Goal: Task Accomplishment & Management: Manage account settings

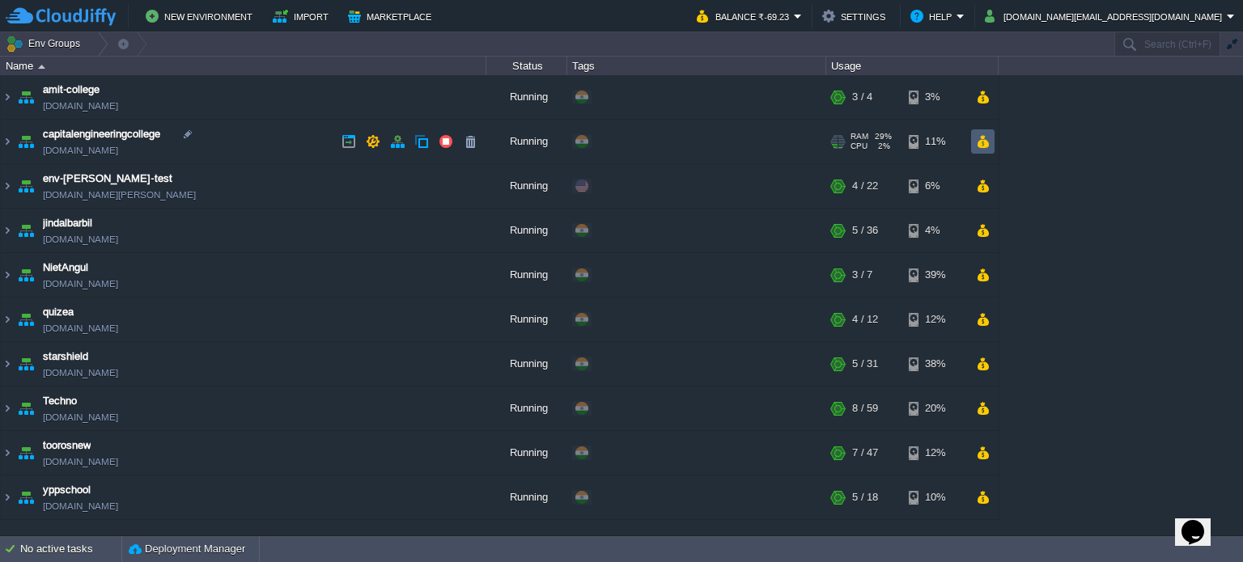
click at [981, 142] on button "button" at bounding box center [983, 141] width 14 height 15
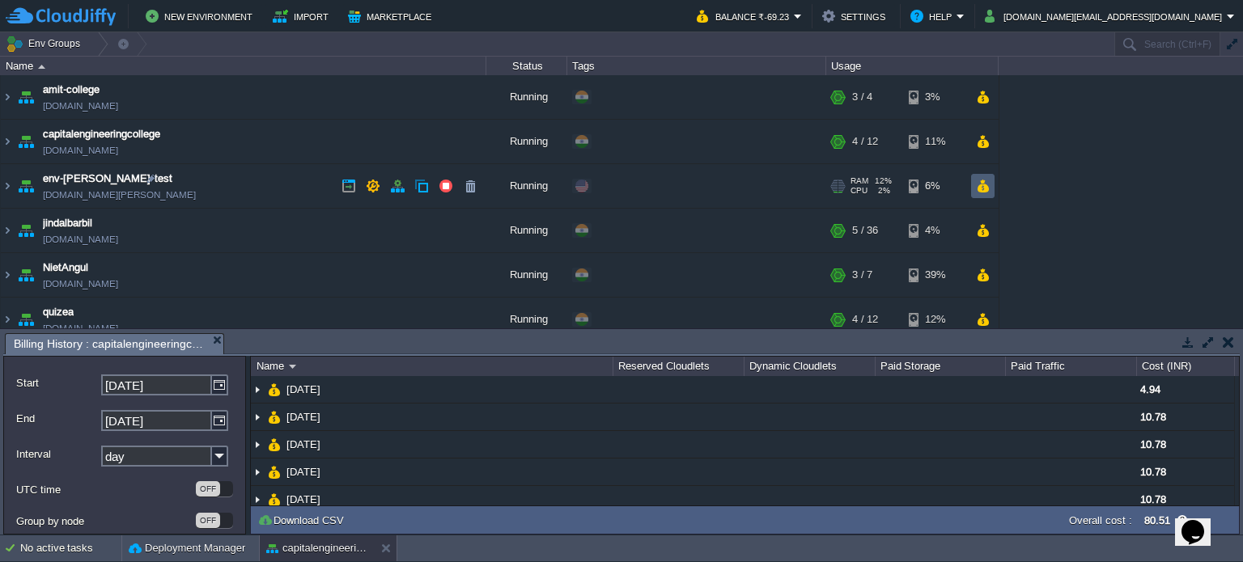
click at [988, 193] on td at bounding box center [982, 186] width 23 height 24
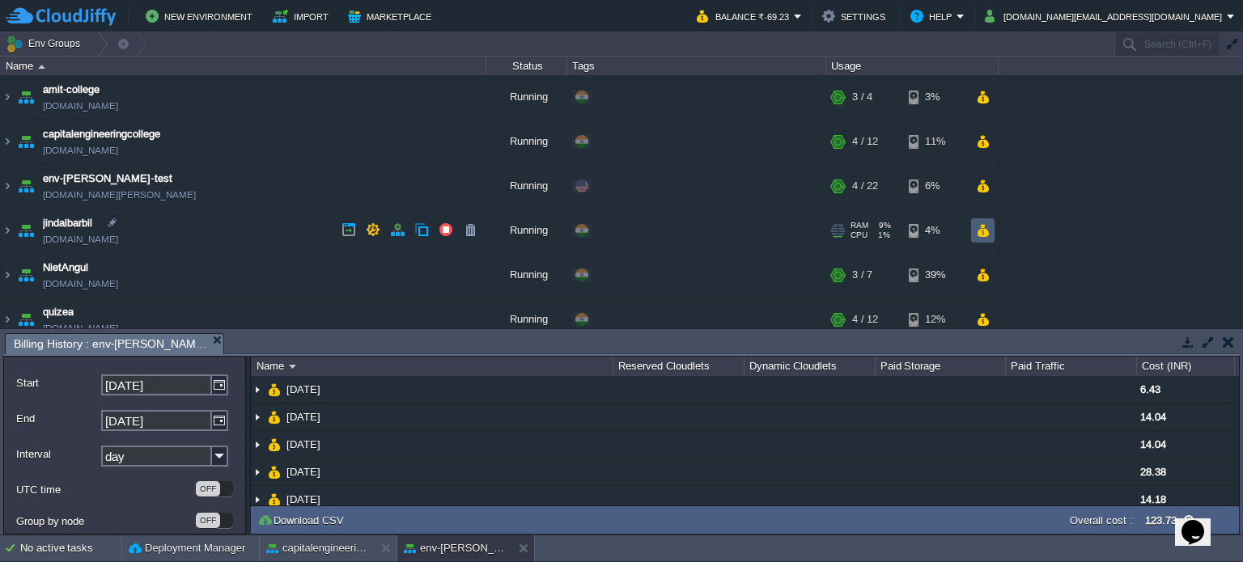
click at [978, 232] on button "button" at bounding box center [983, 230] width 14 height 15
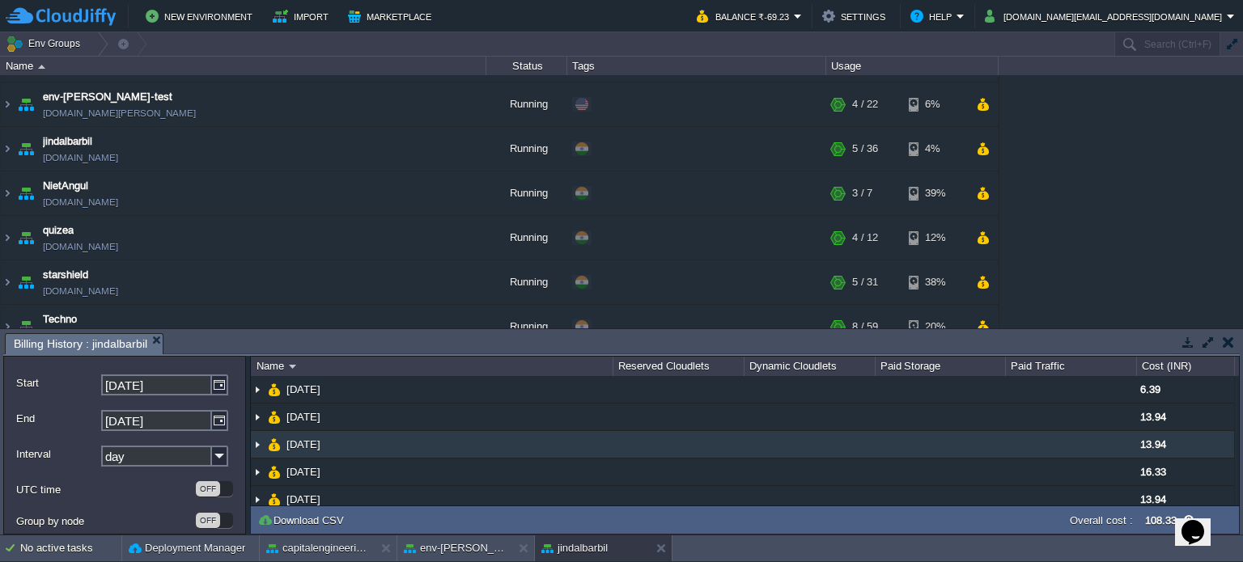
scroll to position [81, 0]
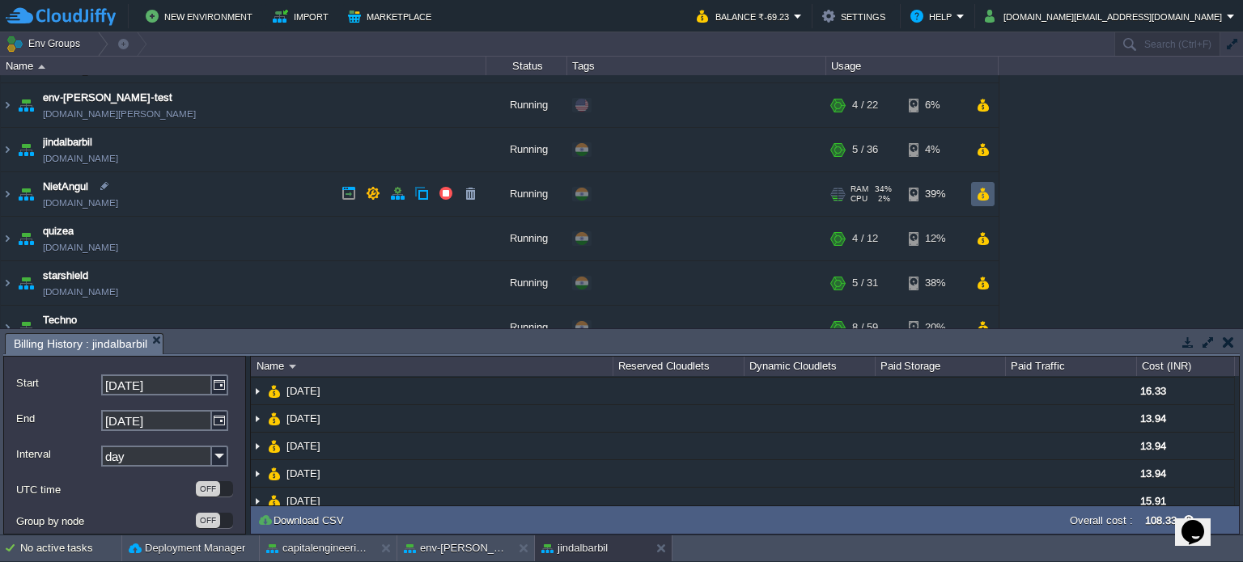
click at [974, 194] on td at bounding box center [982, 194] width 23 height 24
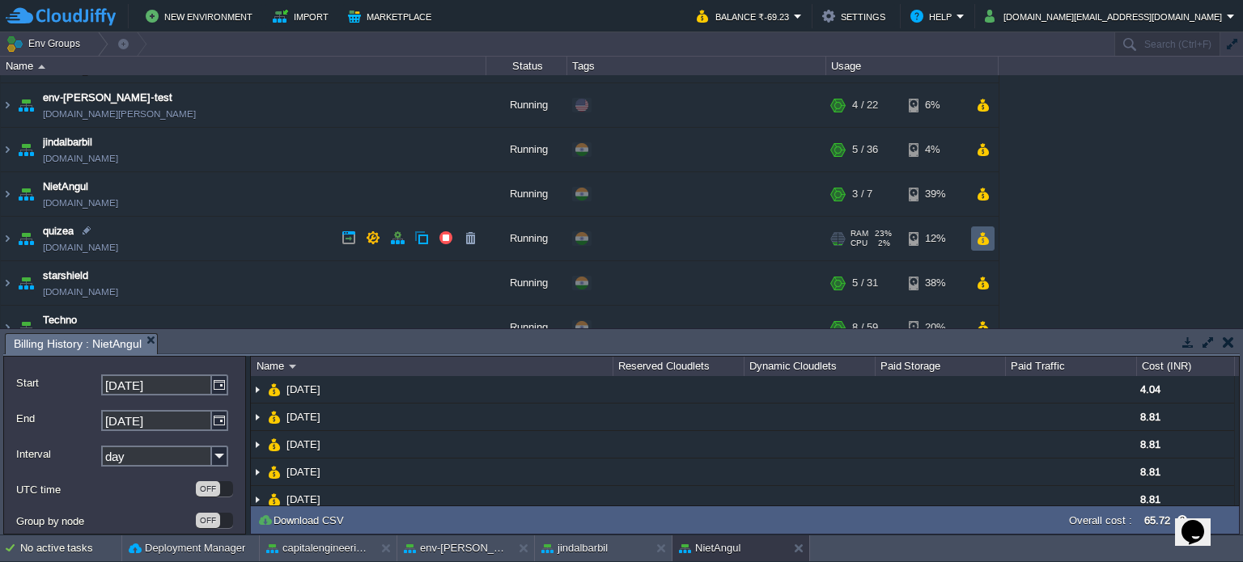
click at [990, 240] on td at bounding box center [982, 239] width 23 height 24
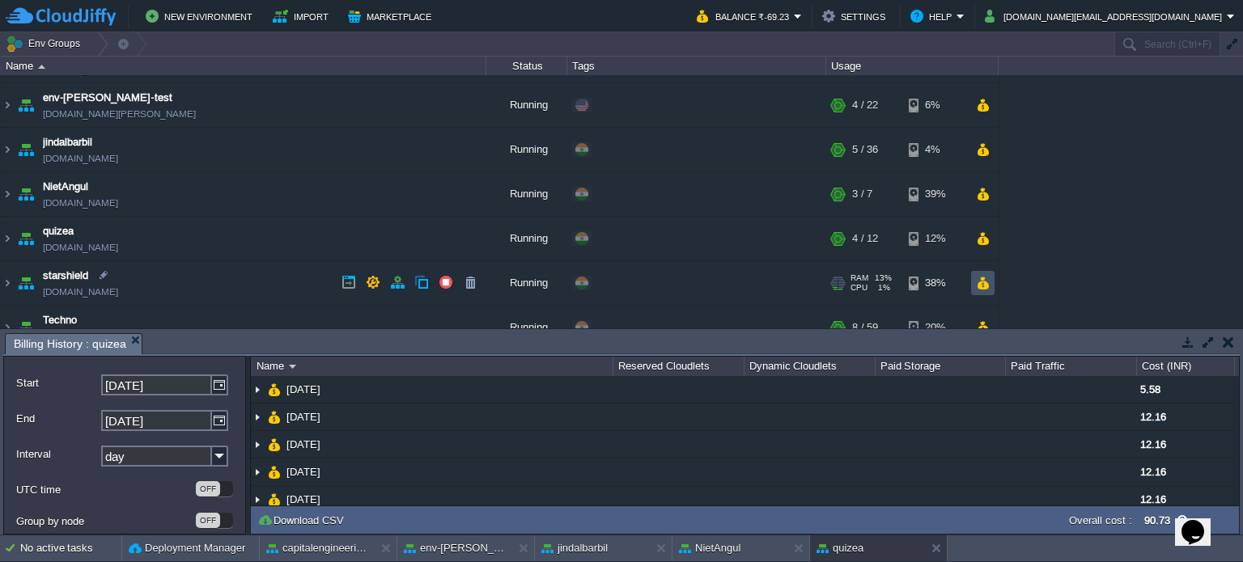
click at [984, 282] on button "button" at bounding box center [983, 283] width 14 height 15
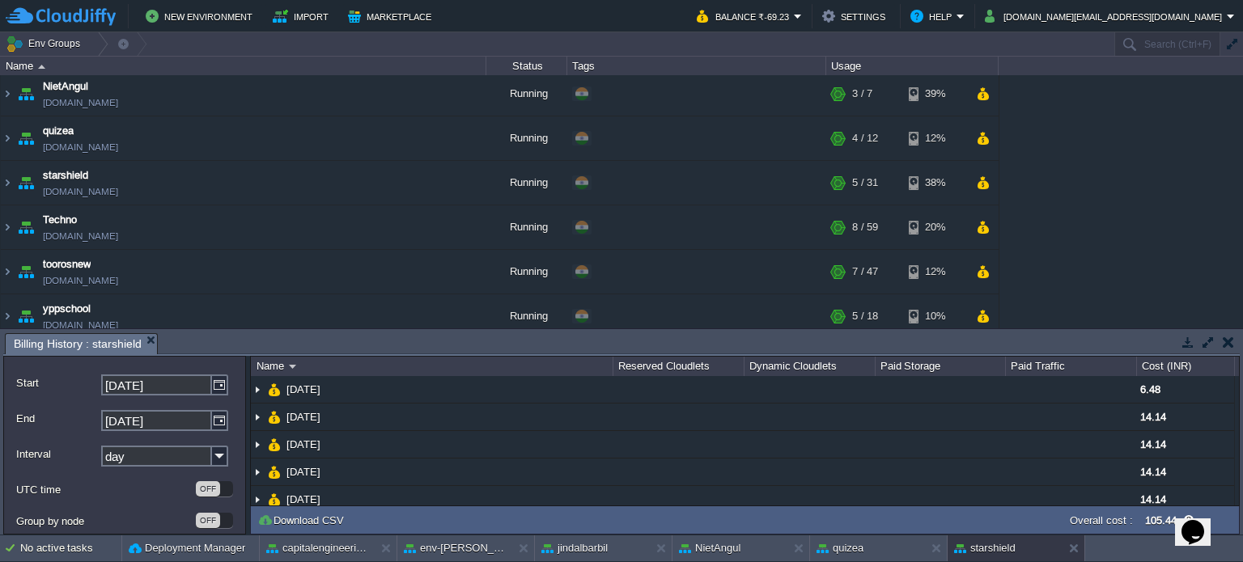
scroll to position [189, 0]
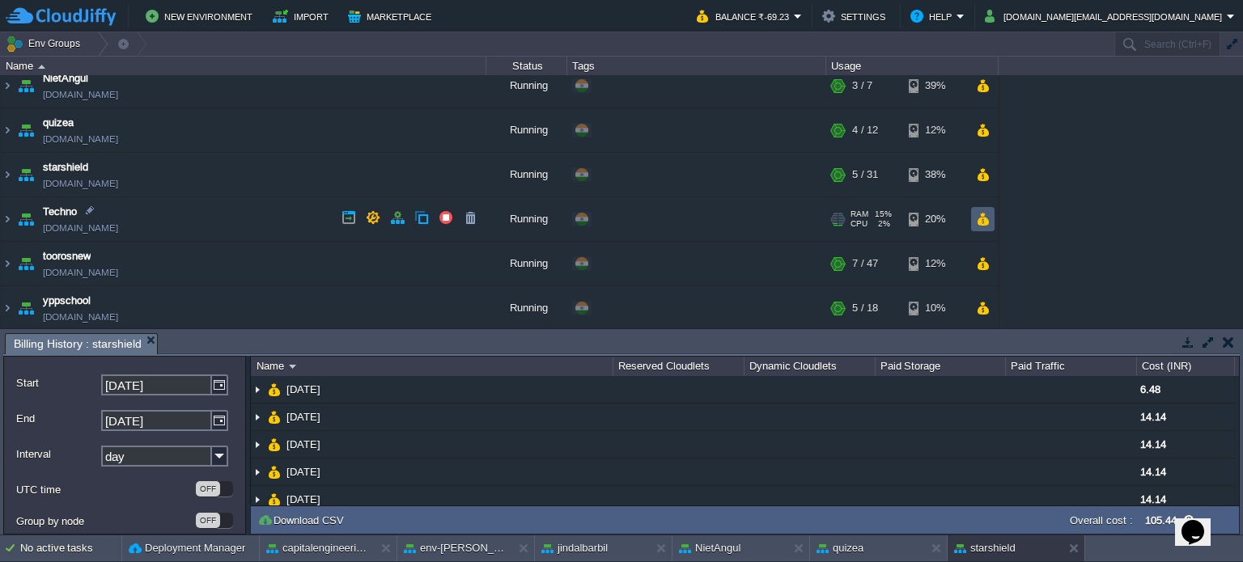
click at [981, 214] on button "button" at bounding box center [983, 219] width 14 height 15
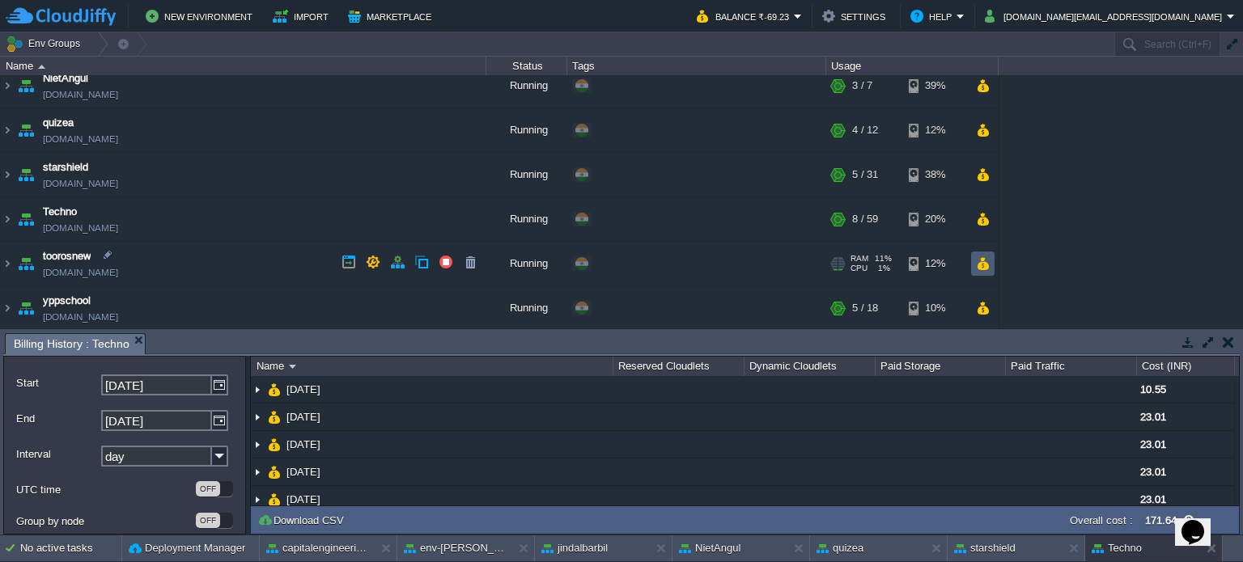
click at [981, 265] on button "button" at bounding box center [983, 264] width 14 height 15
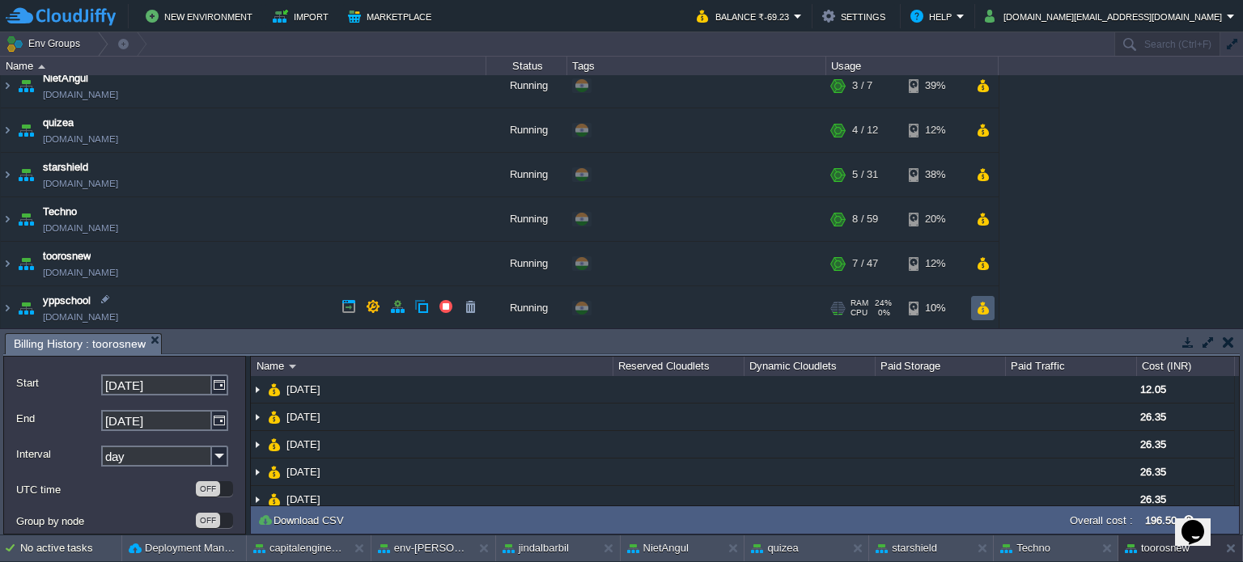
click at [973, 307] on td at bounding box center [982, 308] width 23 height 24
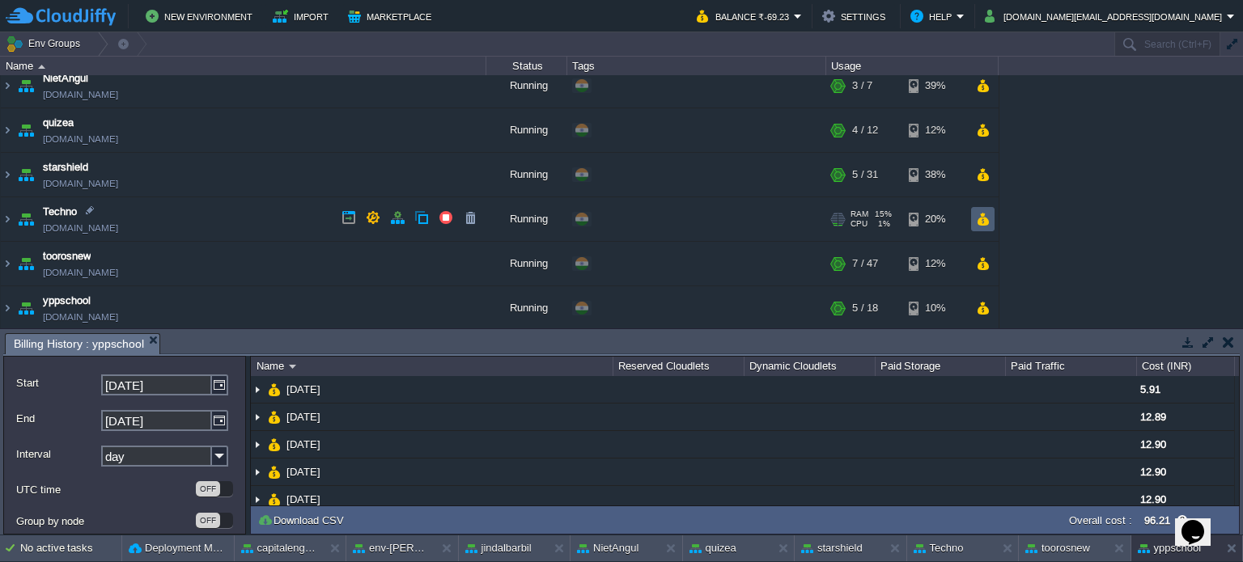
click at [978, 209] on td at bounding box center [982, 219] width 23 height 24
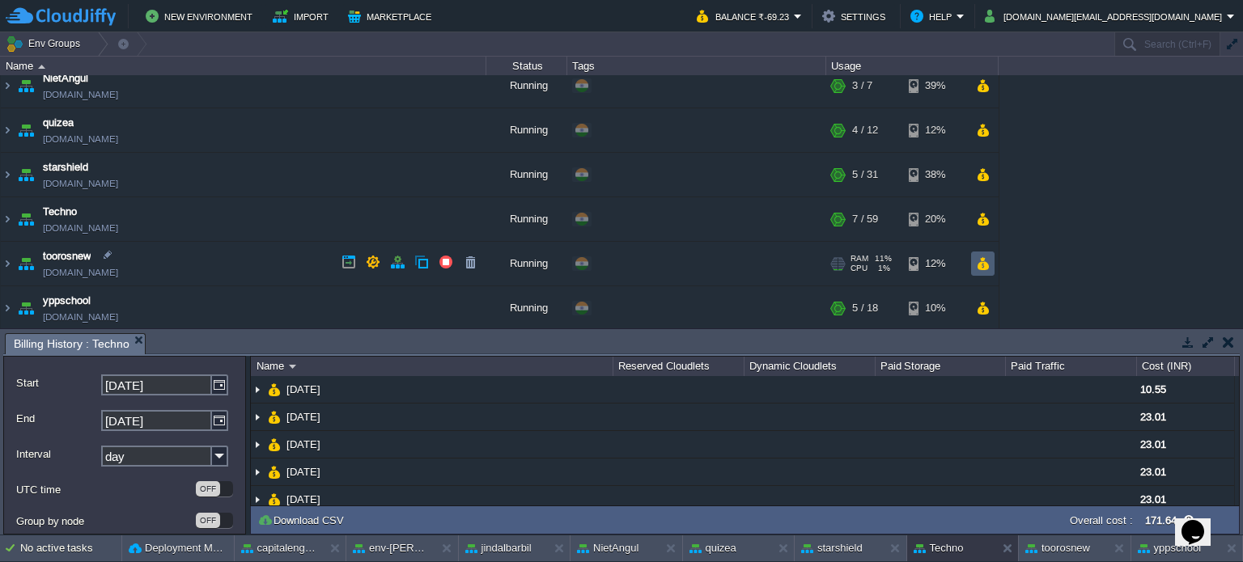
click at [976, 258] on button "button" at bounding box center [983, 264] width 14 height 15
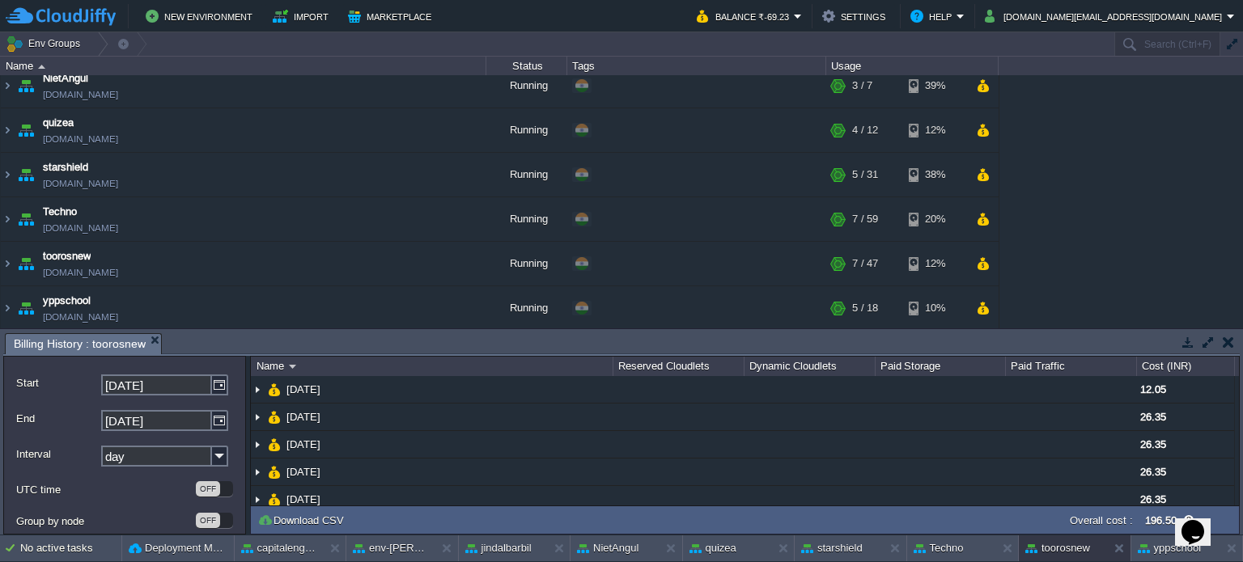
click at [1224, 340] on button "button" at bounding box center [1228, 342] width 11 height 15
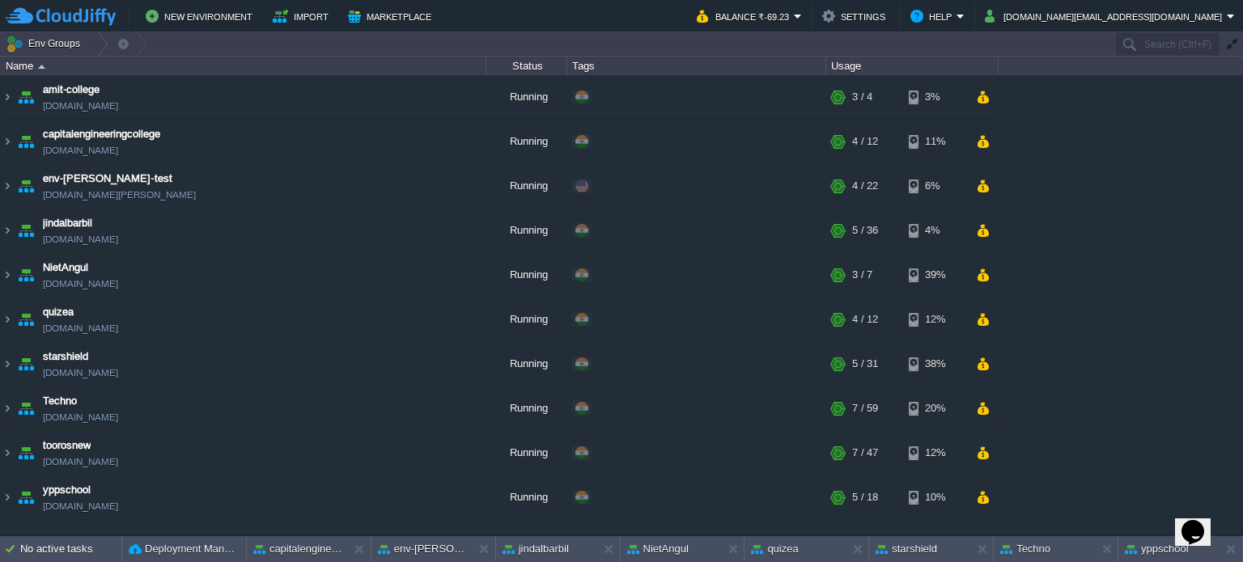
scroll to position [0, 0]
click at [802, 15] on em "Balance ₹-69.23" at bounding box center [749, 15] width 105 height 19
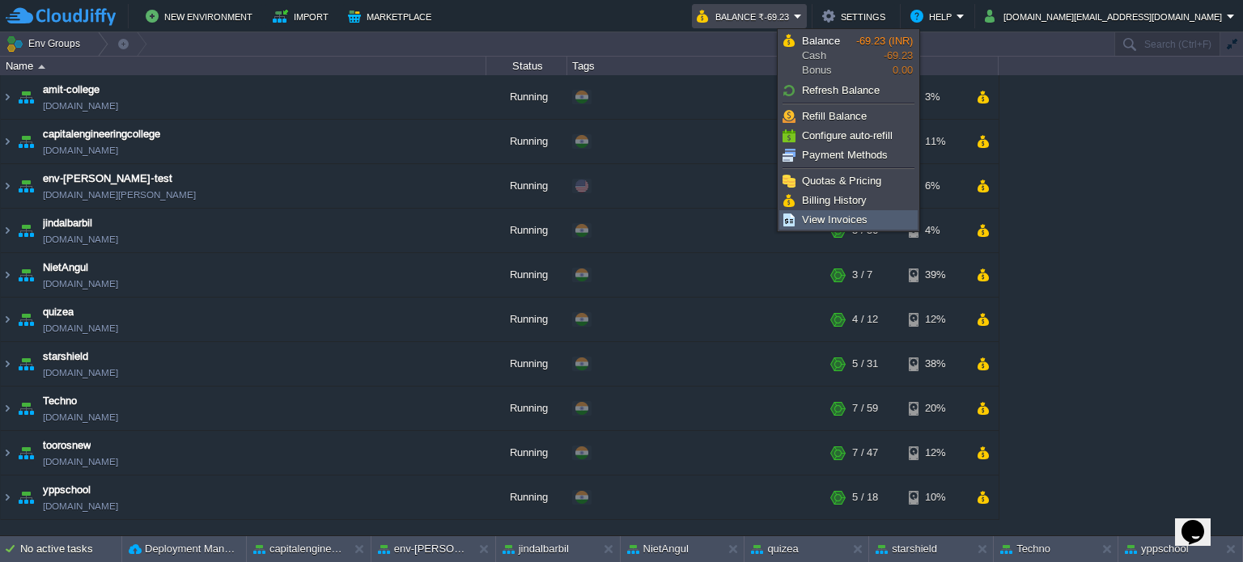
click at [838, 221] on span "View Invoices" at bounding box center [835, 220] width 66 height 12
